Goal: Information Seeking & Learning: Learn about a topic

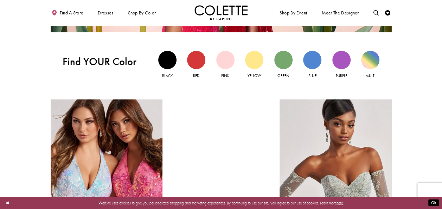
scroll to position [531, 0]
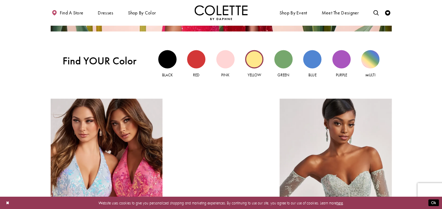
click at [259, 55] on div "Yellow view" at bounding box center [254, 59] width 18 height 18
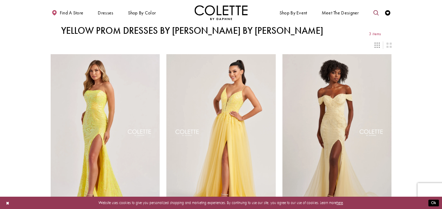
click at [374, 11] on icon "Toggle search" at bounding box center [375, 12] width 5 height 5
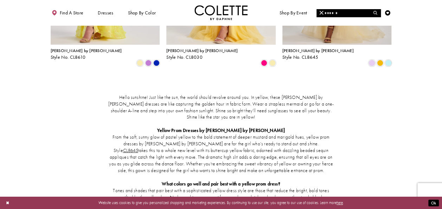
scroll to position [182, 0]
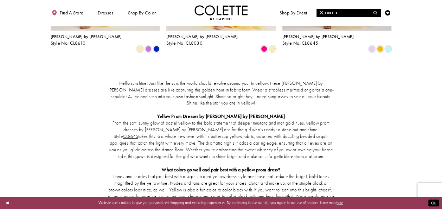
click at [361, 14] on input "Search" at bounding box center [348, 13] width 64 height 8
type input "**********"
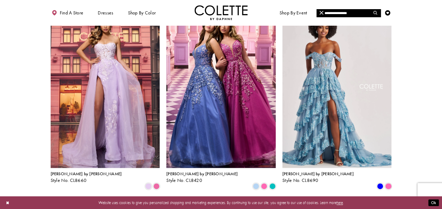
scroll to position [565, 0]
